Goal: Information Seeking & Learning: Learn about a topic

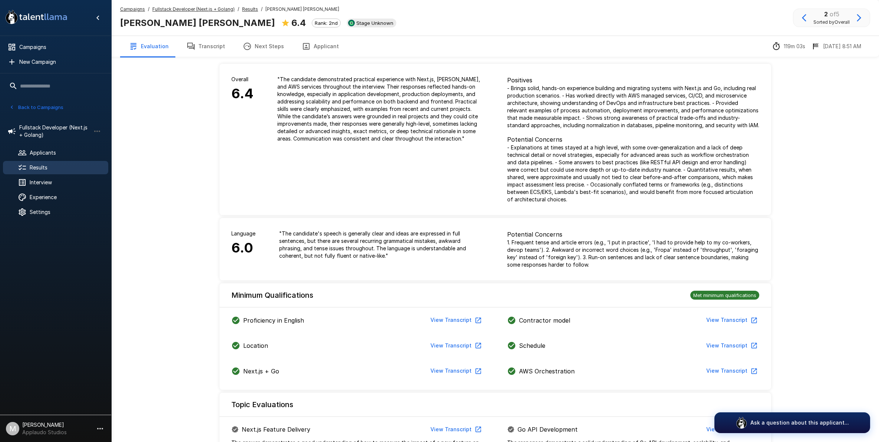
scroll to position [272, 0]
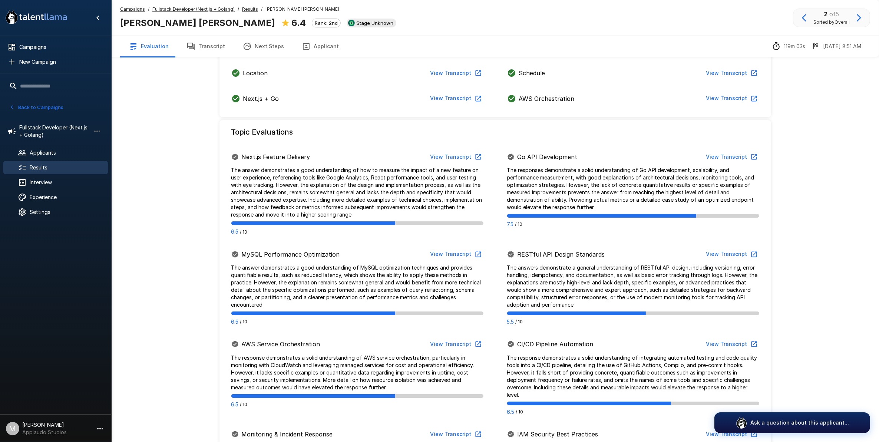
click at [61, 169] on span "Results" at bounding box center [66, 167] width 73 height 7
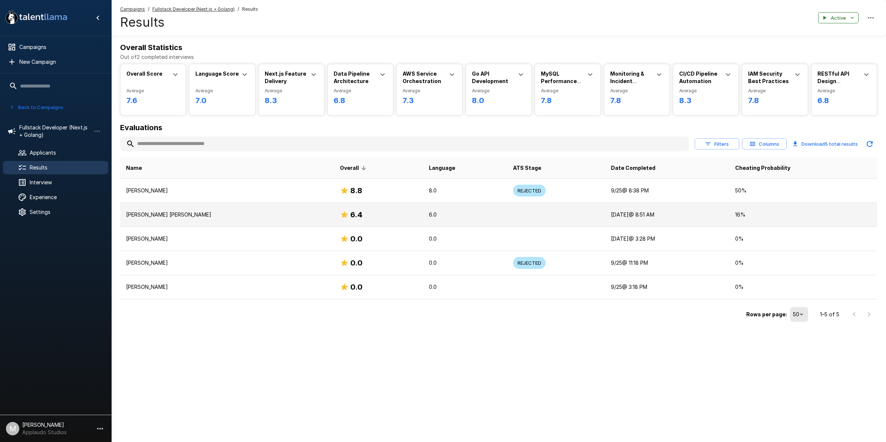
click at [340, 219] on div "6.4" at bounding box center [378, 215] width 77 height 12
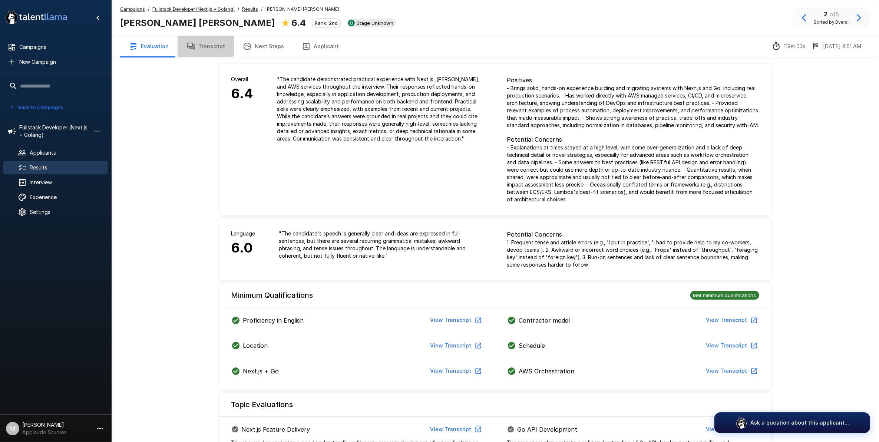
click at [196, 36] on button "Transcript" at bounding box center [206, 46] width 56 height 21
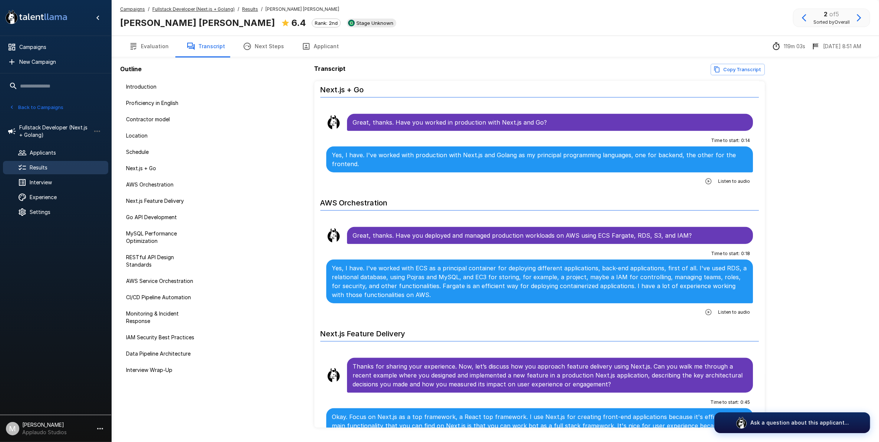
scroll to position [556, 0]
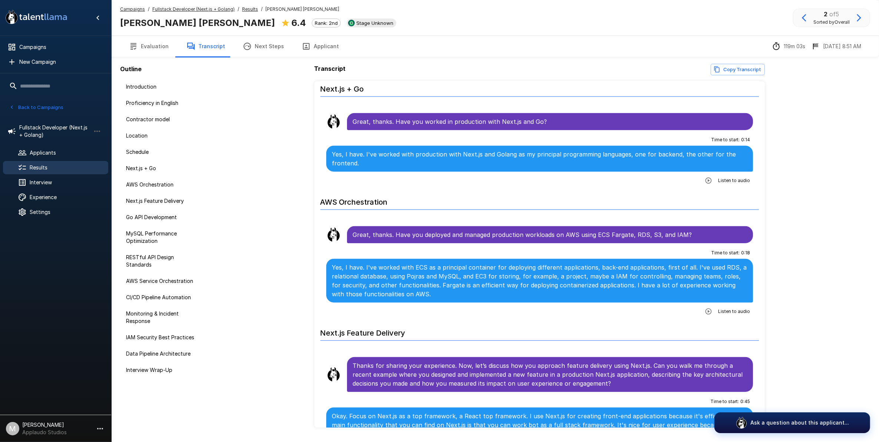
click at [696, 301] on div "Time to start : 0 : 18 Yes, I have. I've worked with ECS as a principal contain…" at bounding box center [539, 282] width 427 height 70
click at [705, 308] on icon "button" at bounding box center [708, 311] width 6 height 6
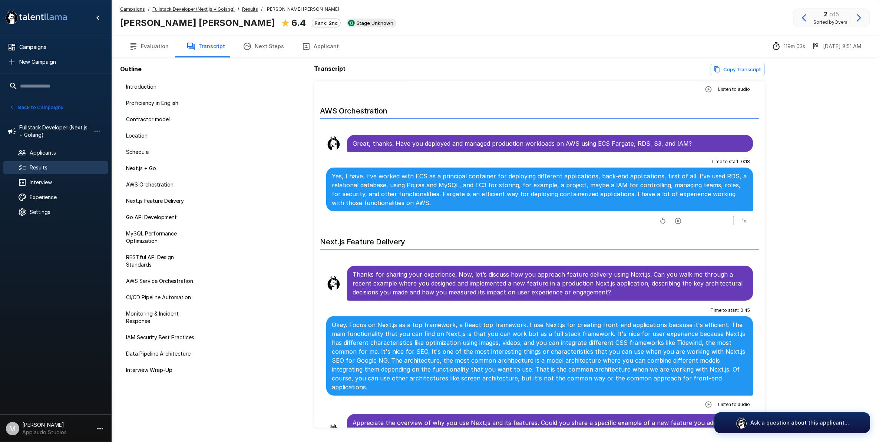
scroll to position [695, 0]
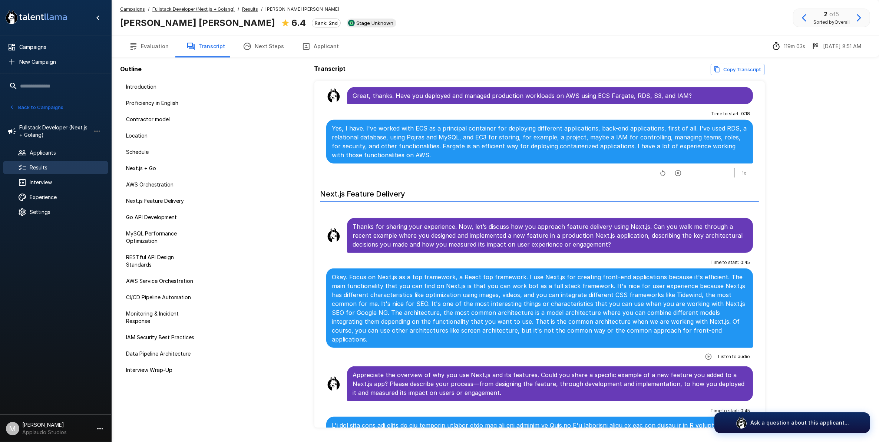
click at [708, 350] on button "button" at bounding box center [708, 356] width 13 height 13
